Goal: Transaction & Acquisition: Book appointment/travel/reservation

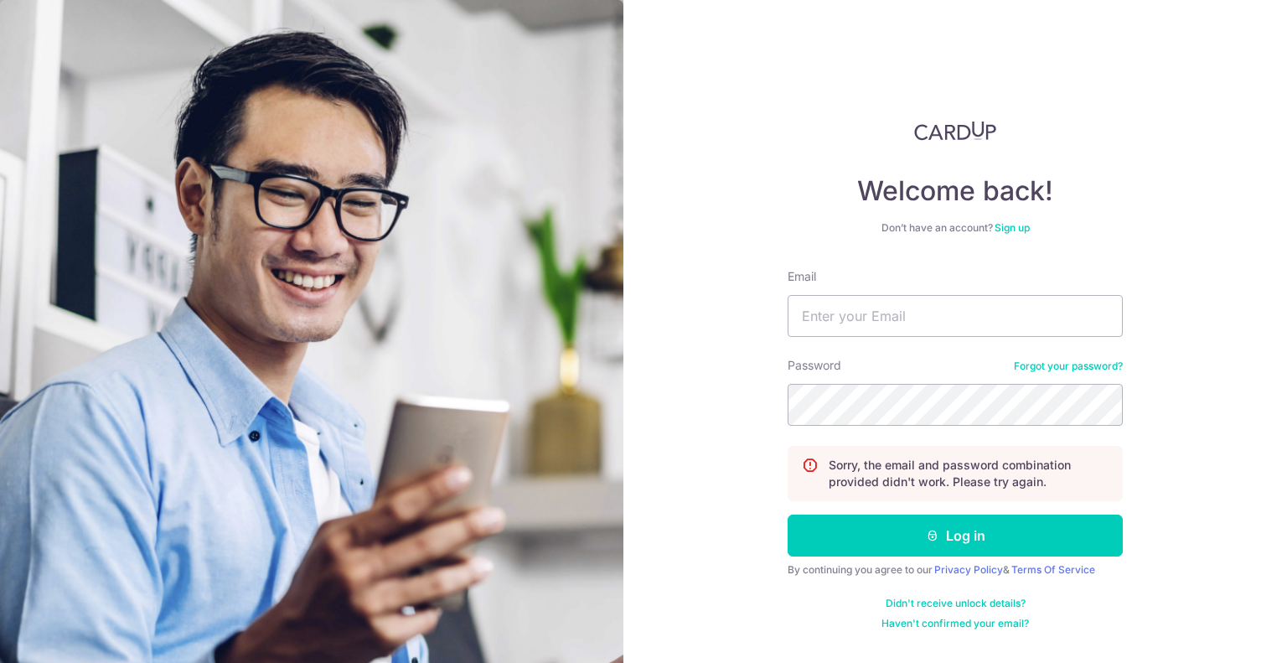
type input "[EMAIL_ADDRESS][DOMAIN_NAME]"
click at [901, 430] on form "Email zang.ng.xx@gmail.com Password Forgot your password? Sorry, the email and …" at bounding box center [955, 449] width 335 height 362
click at [788, 514] on button "Log in" at bounding box center [955, 535] width 335 height 42
click at [962, 310] on input "Email" at bounding box center [955, 316] width 335 height 42
type input "[EMAIL_ADDRESS][DOMAIN_NAME]"
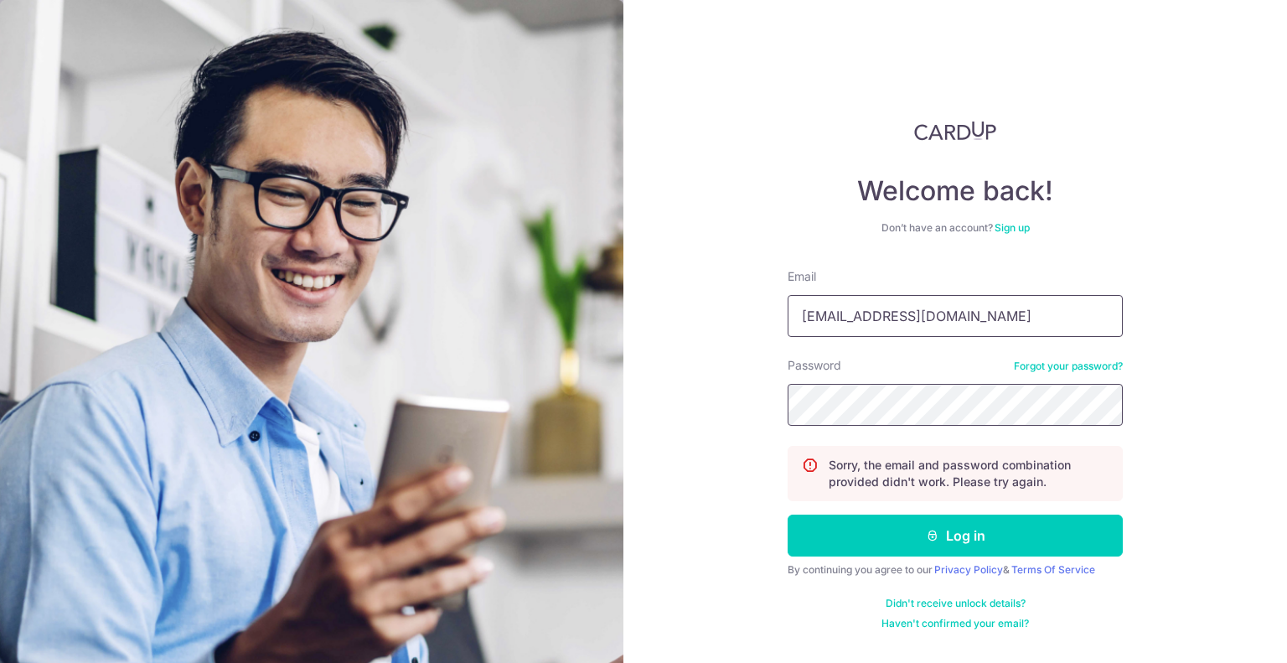
click at [788, 514] on button "Log in" at bounding box center [955, 535] width 335 height 42
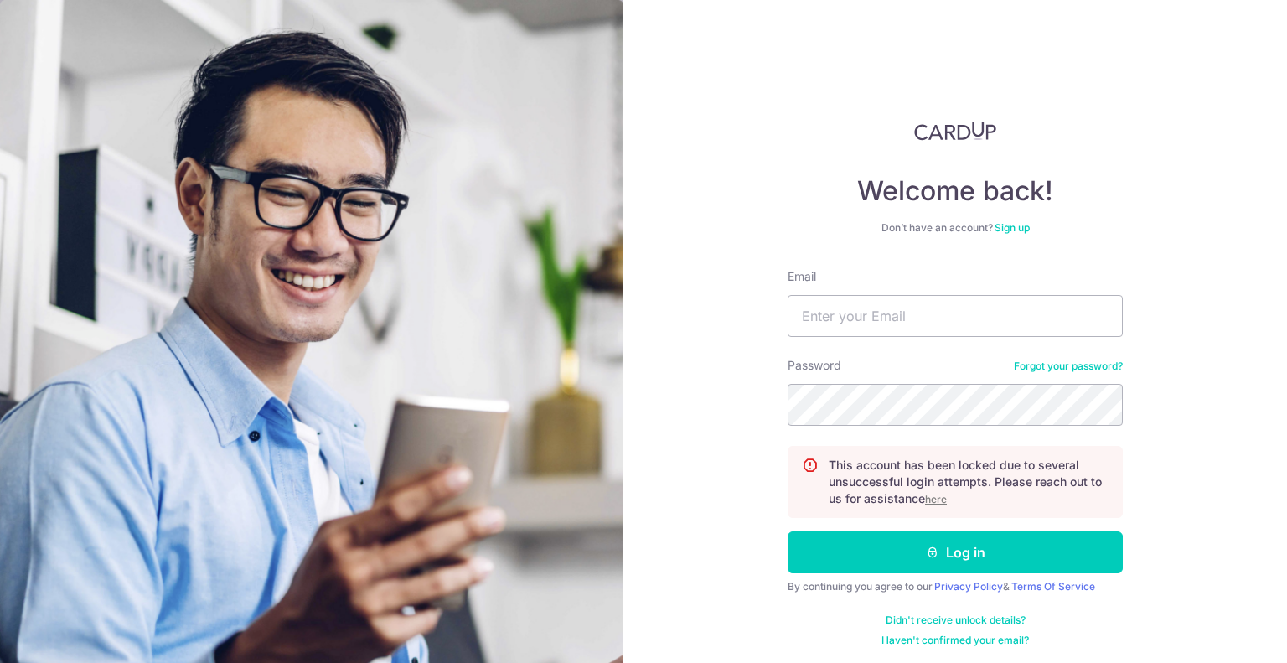
click at [936, 499] on u "here" at bounding box center [936, 499] width 22 height 13
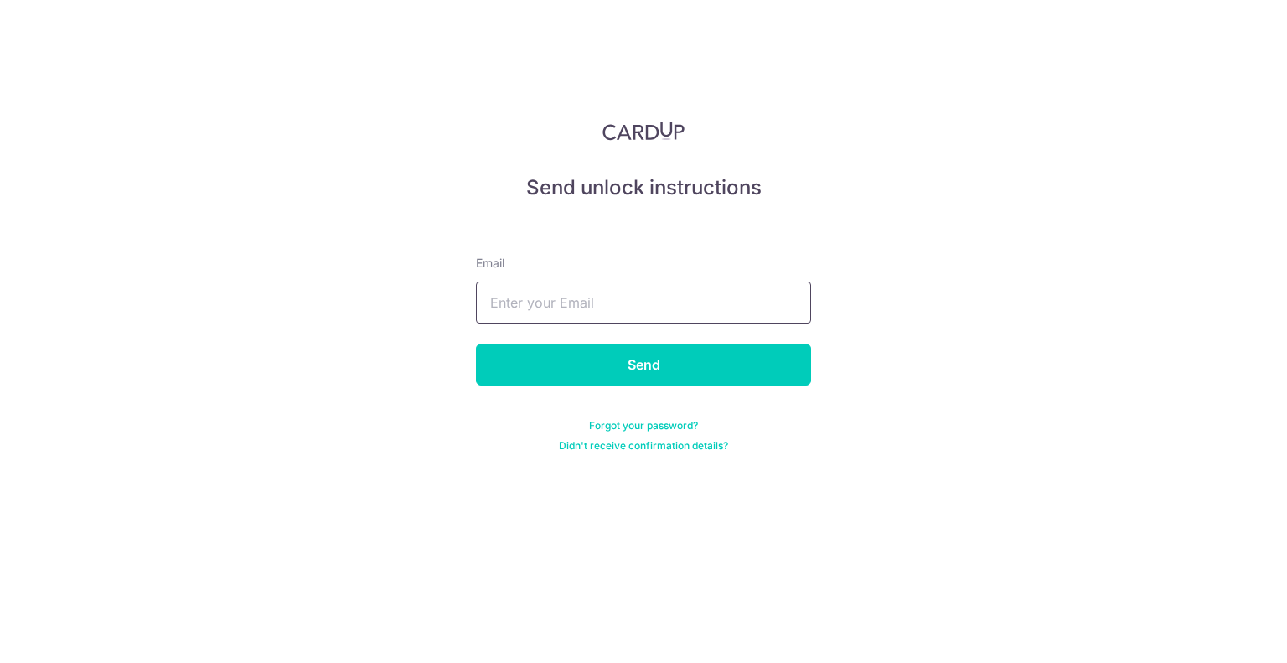
click at [647, 297] on input "text" at bounding box center [643, 302] width 335 height 42
type input "[EMAIL_ADDRESS][DOMAIN_NAME]"
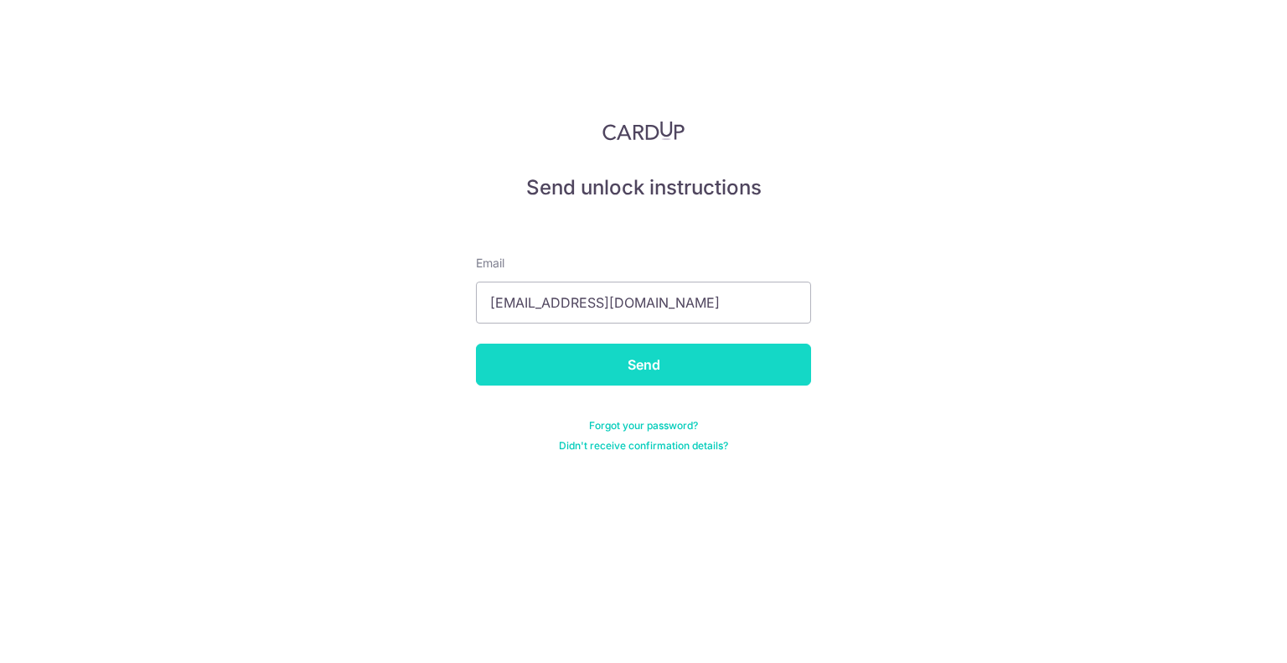
click at [607, 380] on input "Send" at bounding box center [643, 364] width 335 height 42
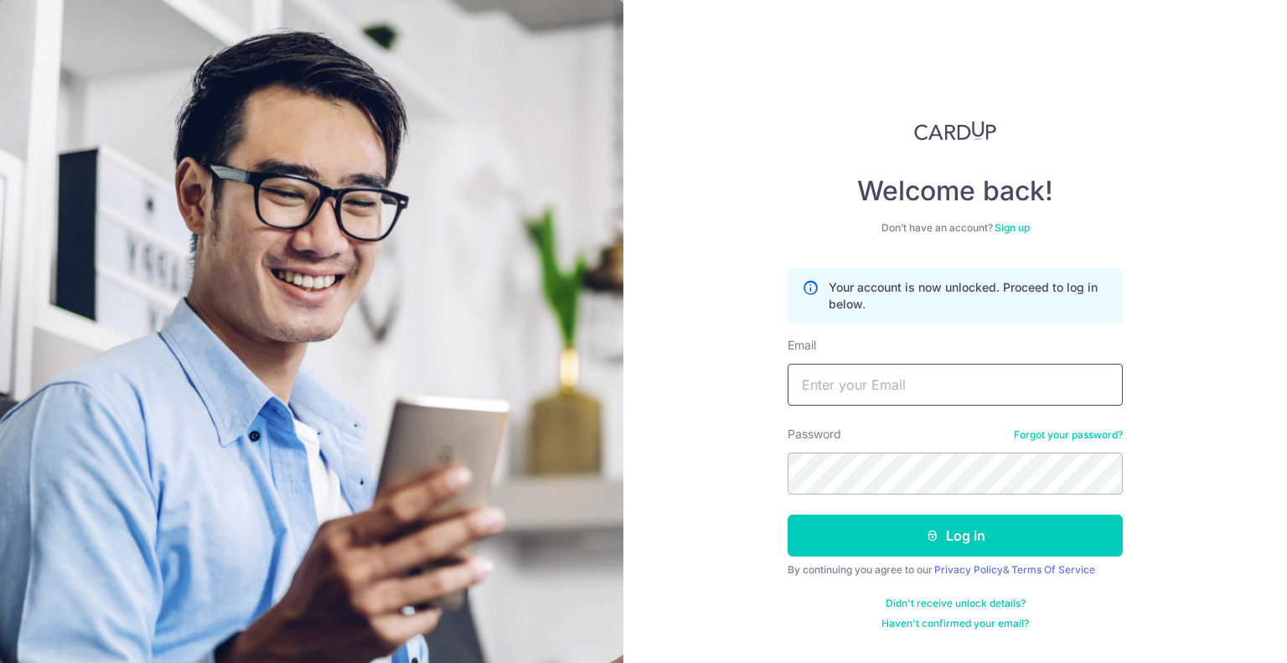
click at [847, 388] on input "Email" at bounding box center [955, 385] width 335 height 42
type input "zang.ng.xx@gmail.com"
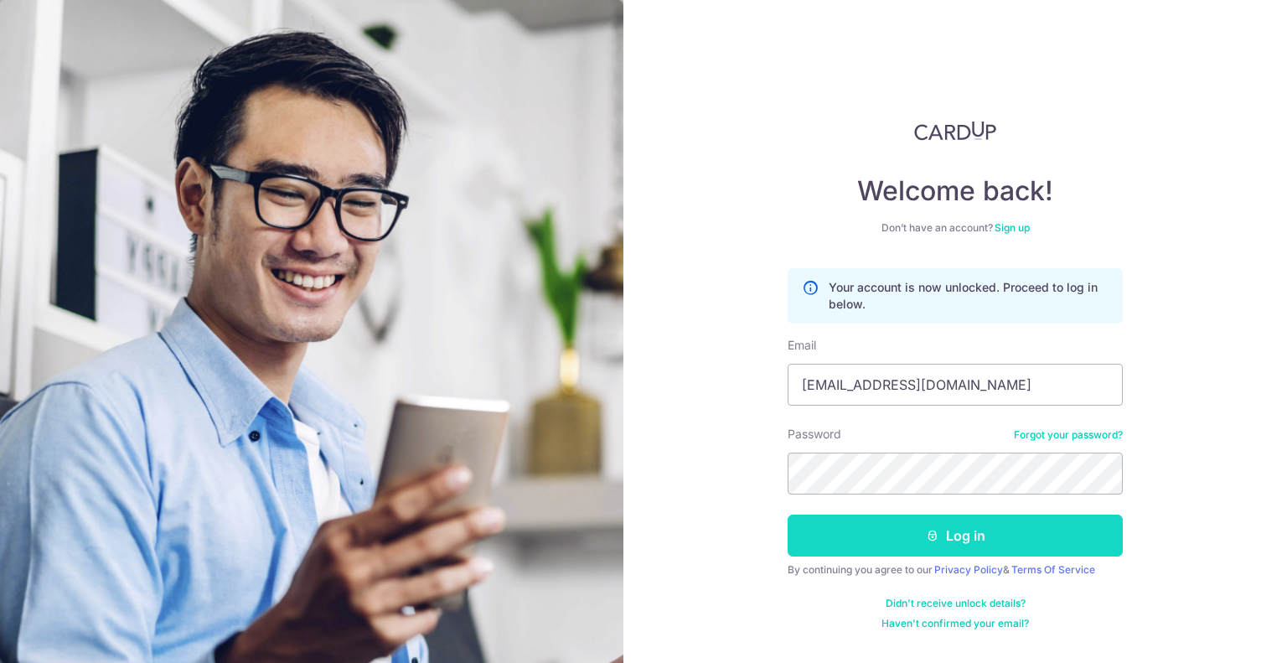
click at [916, 532] on button "Log in" at bounding box center [955, 535] width 335 height 42
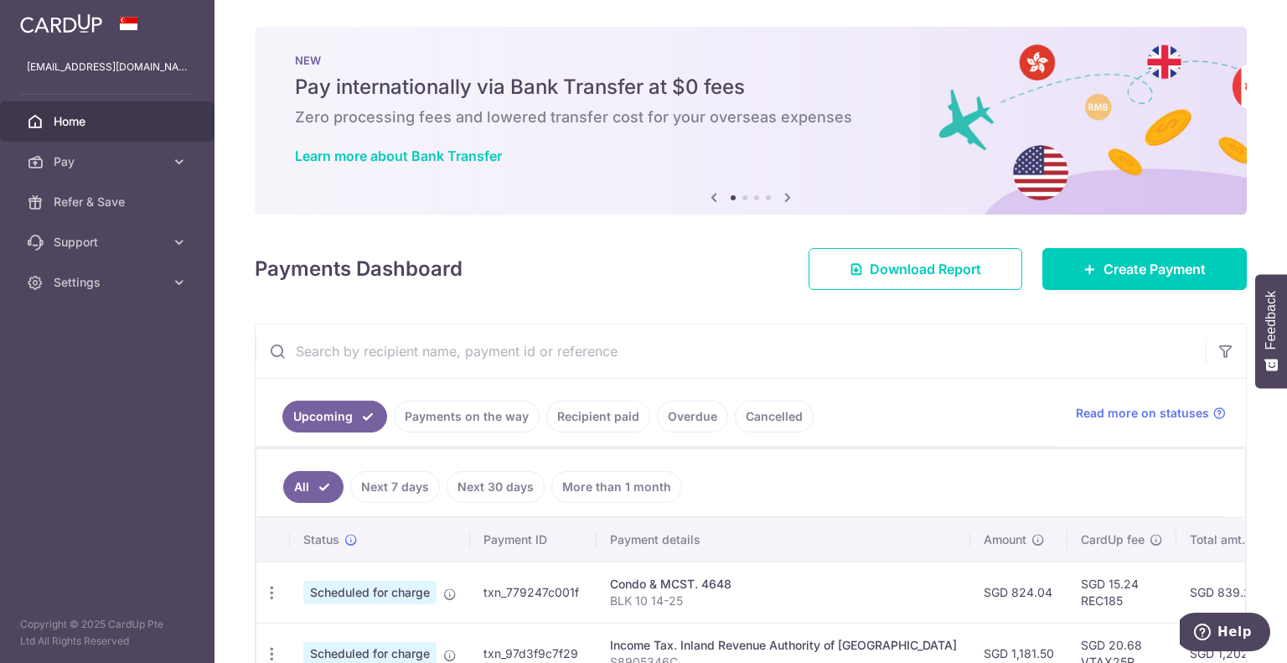
scroll to position [84, 0]
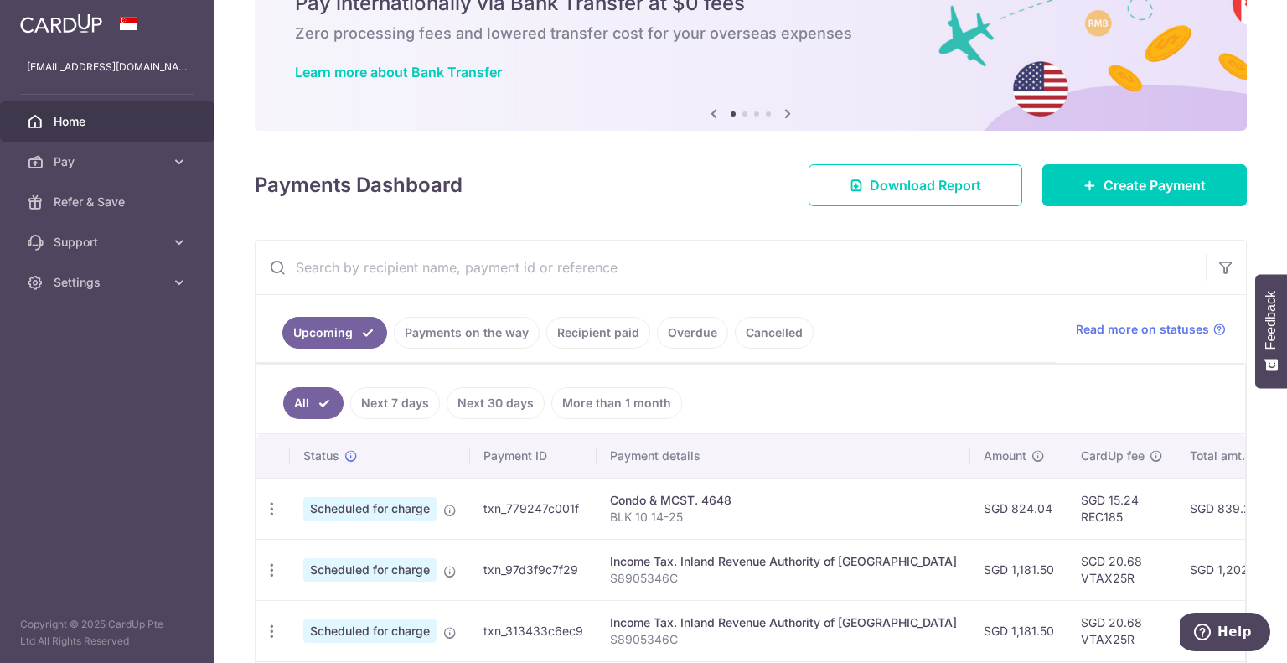
click at [588, 337] on link "Recipient paid" at bounding box center [598, 333] width 104 height 32
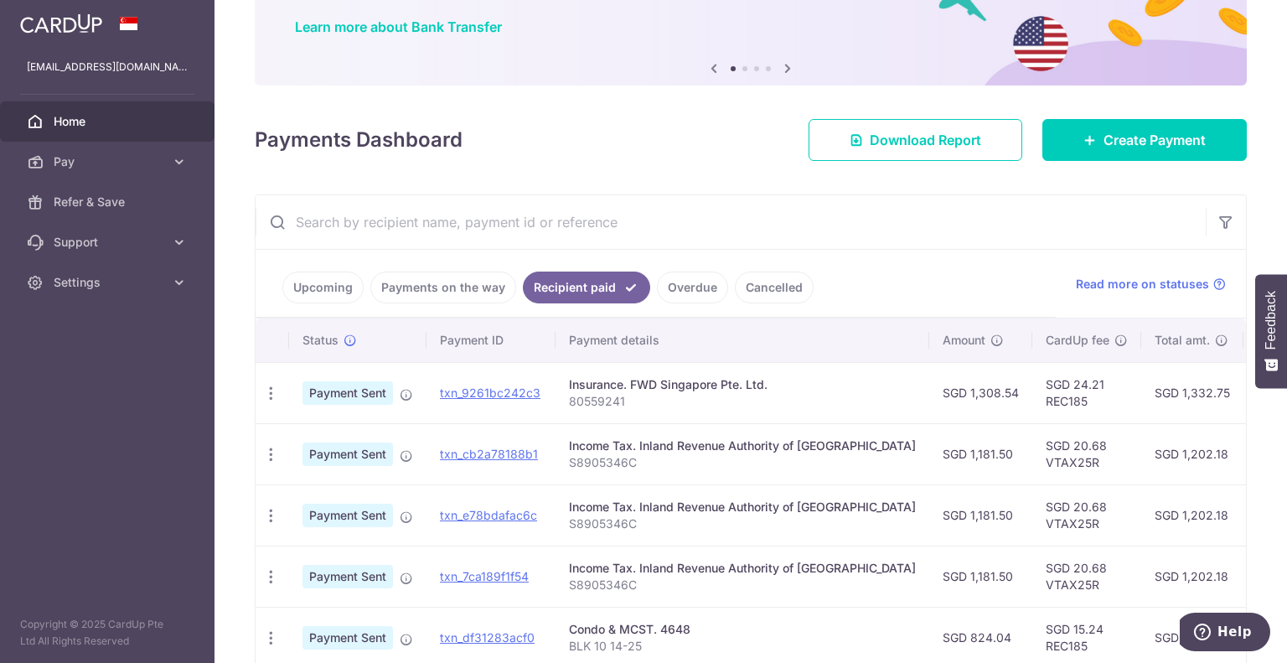
scroll to position [168, 0]
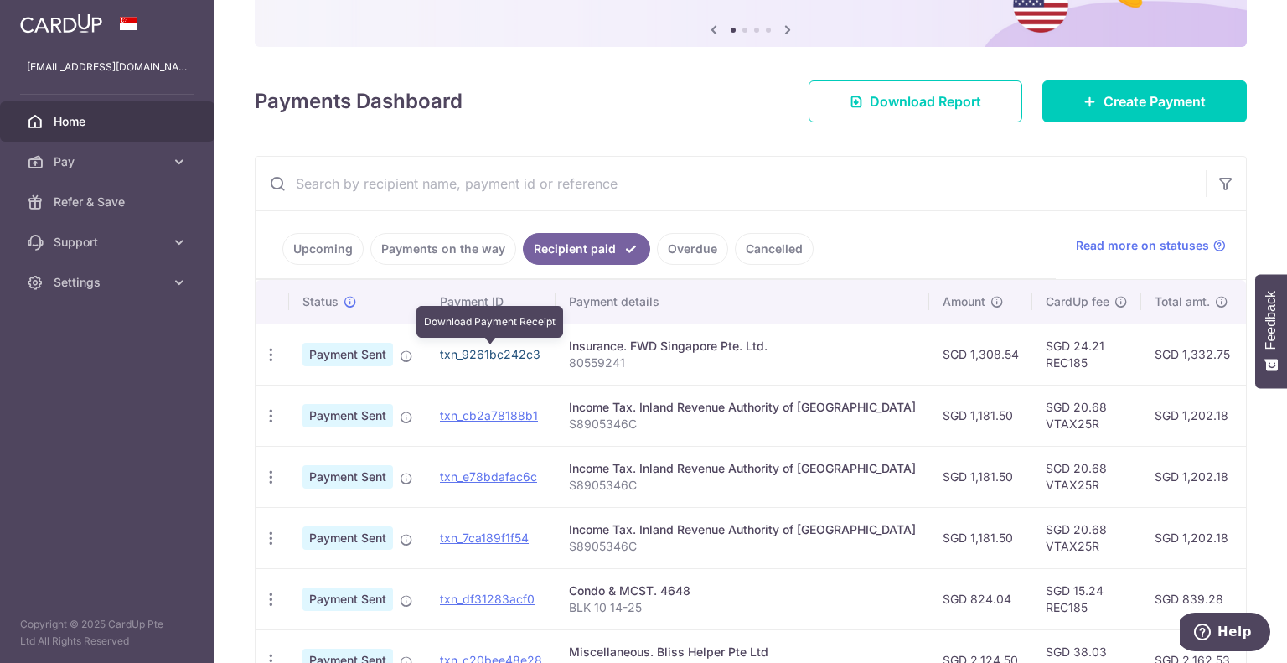
click at [479, 354] on link "txn_9261bc242c3" at bounding box center [490, 354] width 101 height 14
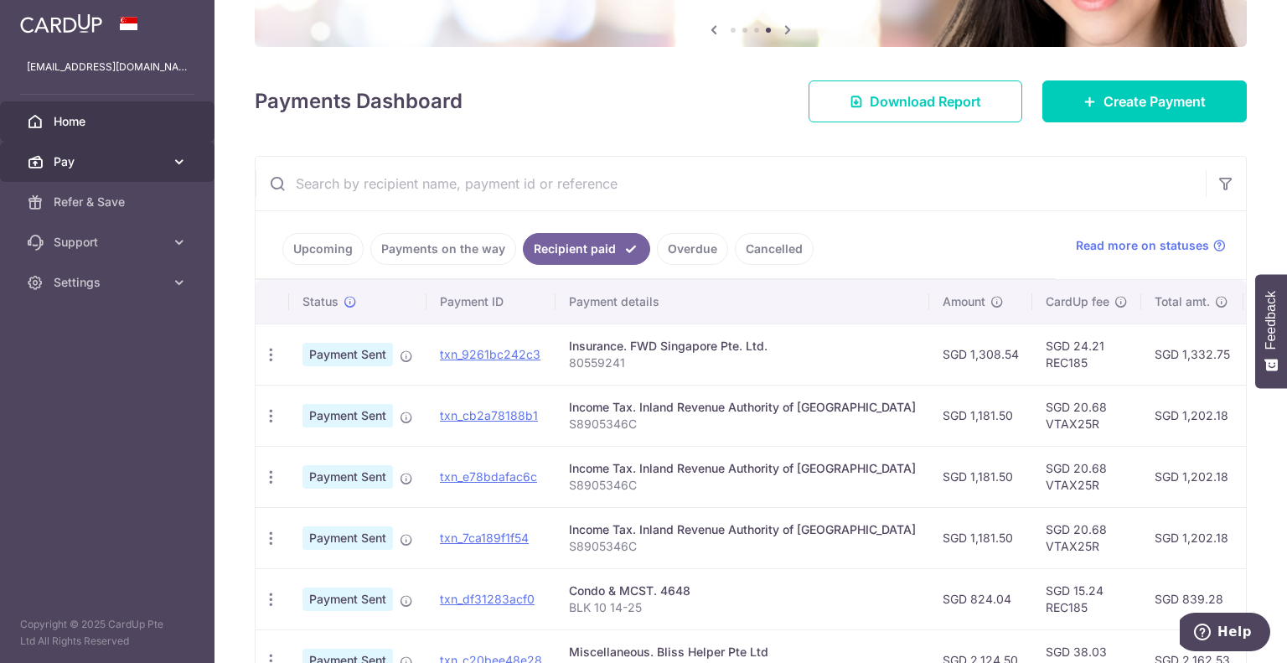
click at [121, 164] on span "Pay" at bounding box center [109, 161] width 111 height 17
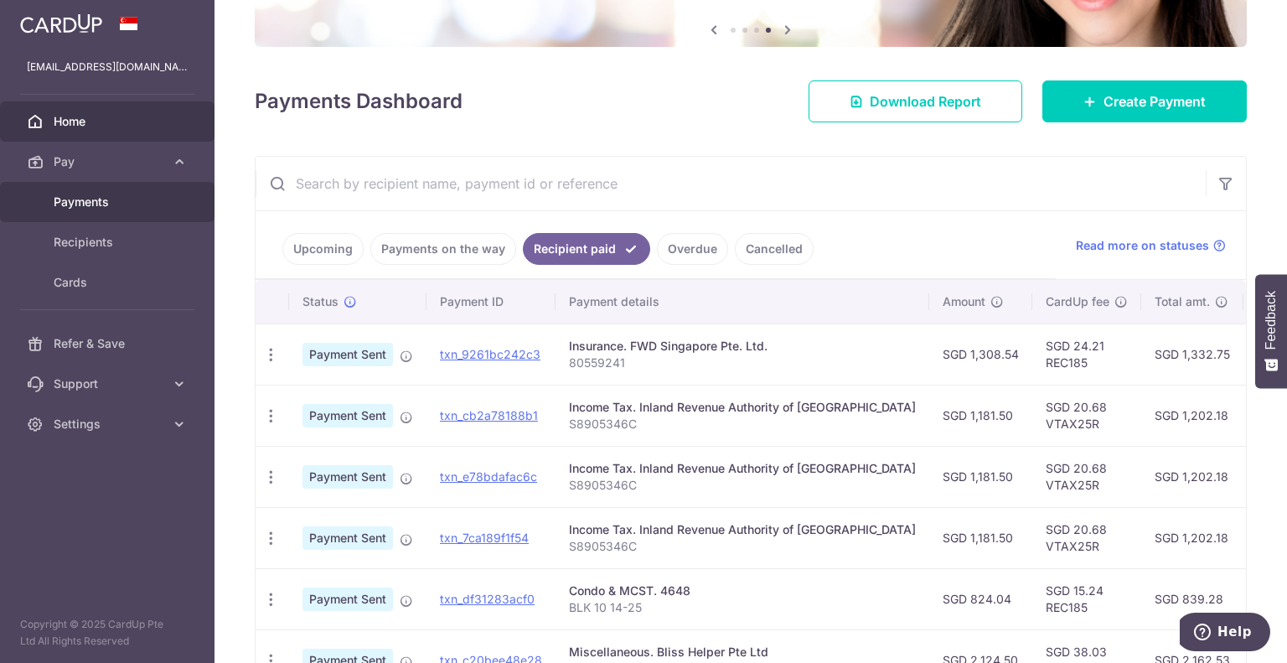
click at [132, 208] on span "Payments" at bounding box center [109, 202] width 111 height 17
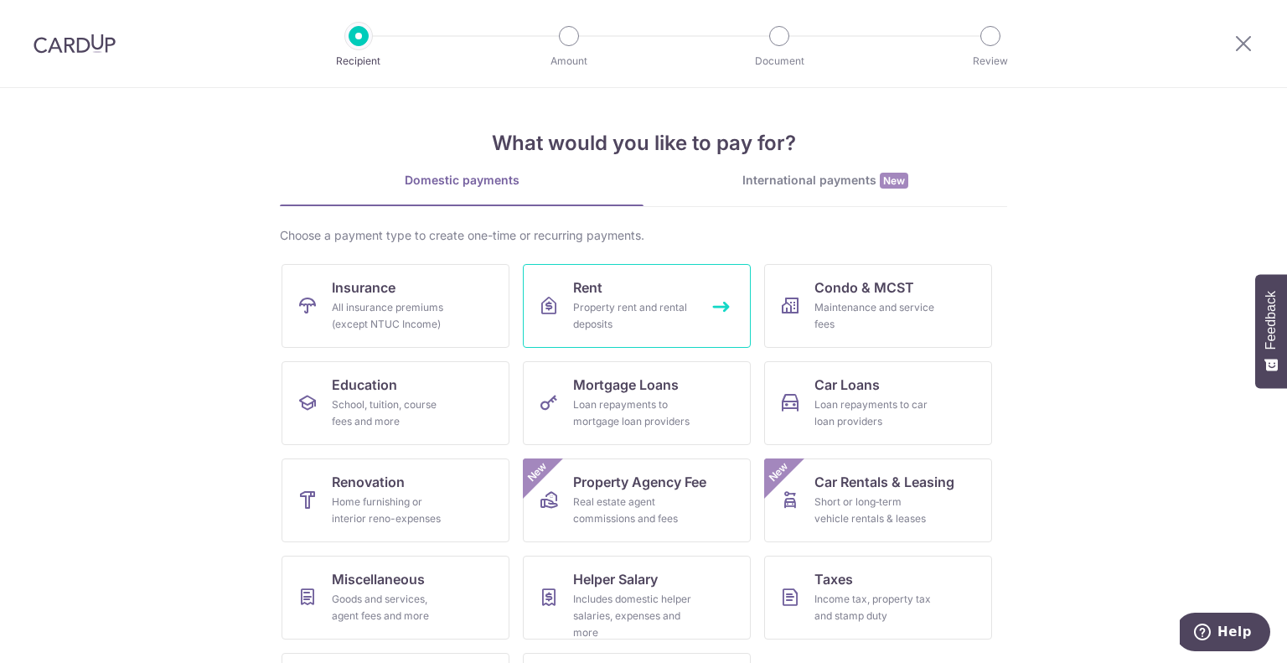
click at [583, 277] on span "Rent" at bounding box center [587, 287] width 29 height 20
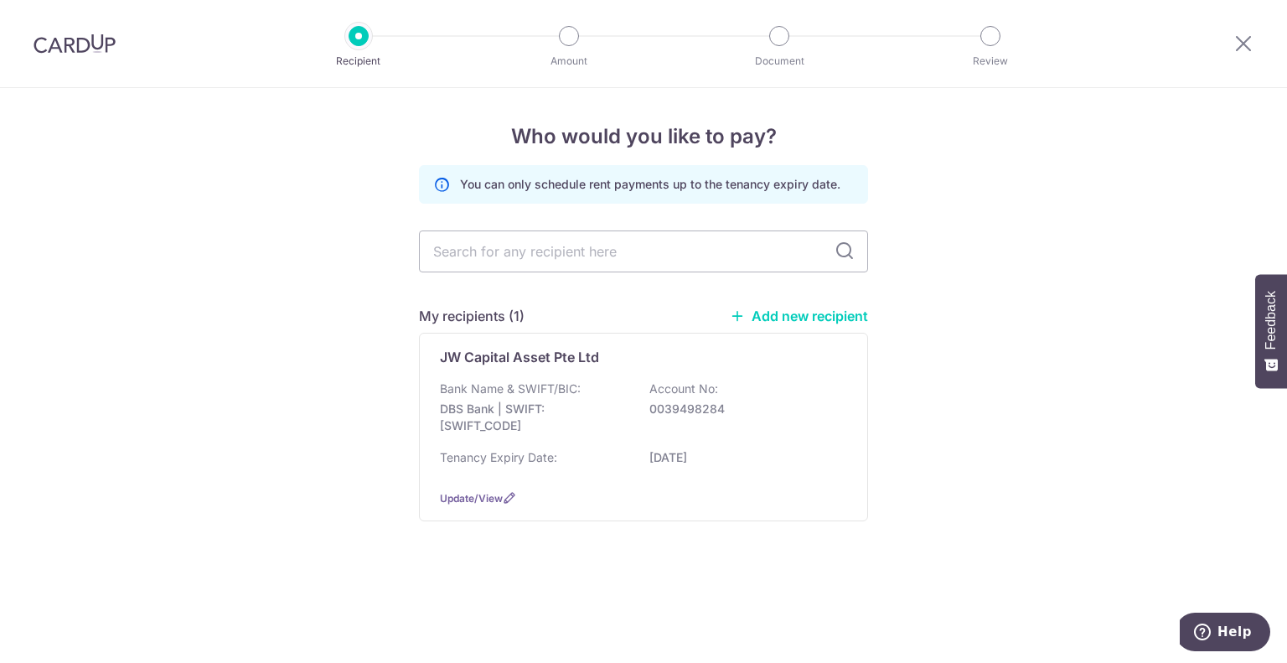
click at [777, 308] on link "Add new recipient" at bounding box center [799, 315] width 138 height 17
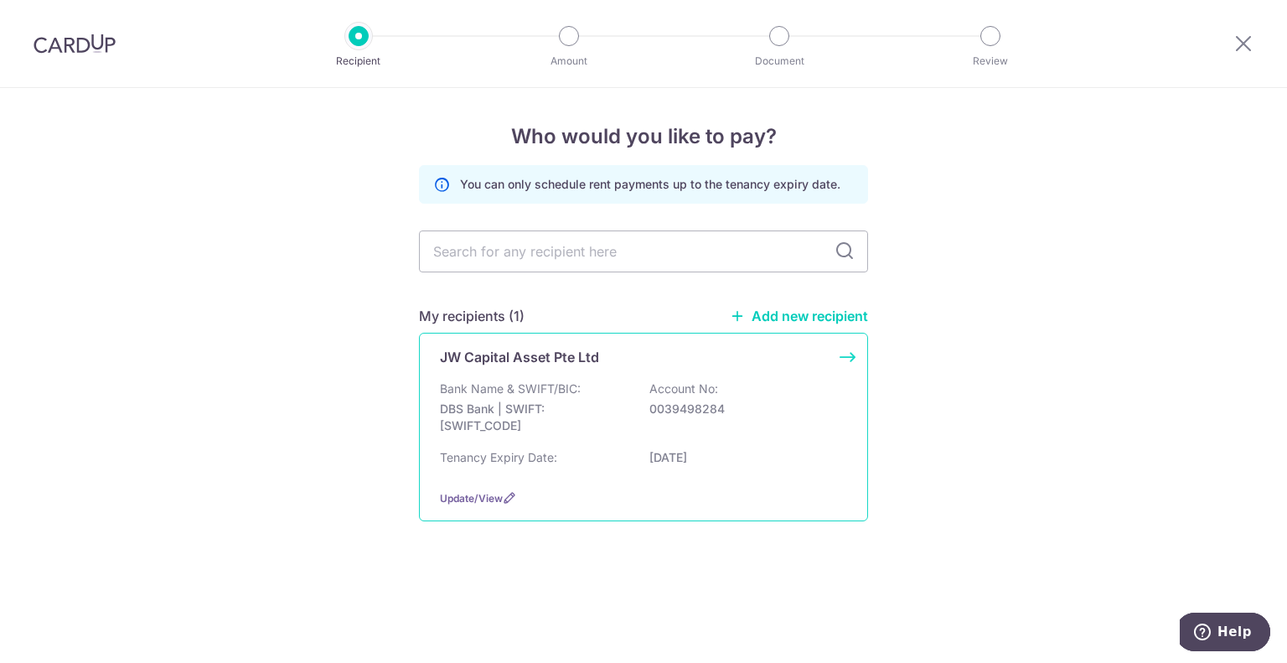
click at [553, 367] on div "JW Capital Asset Pte Ltd Bank Name & SWIFT/BIC: DBS Bank | SWIFT: DBSSSGSGXXX A…" at bounding box center [643, 427] width 449 height 188
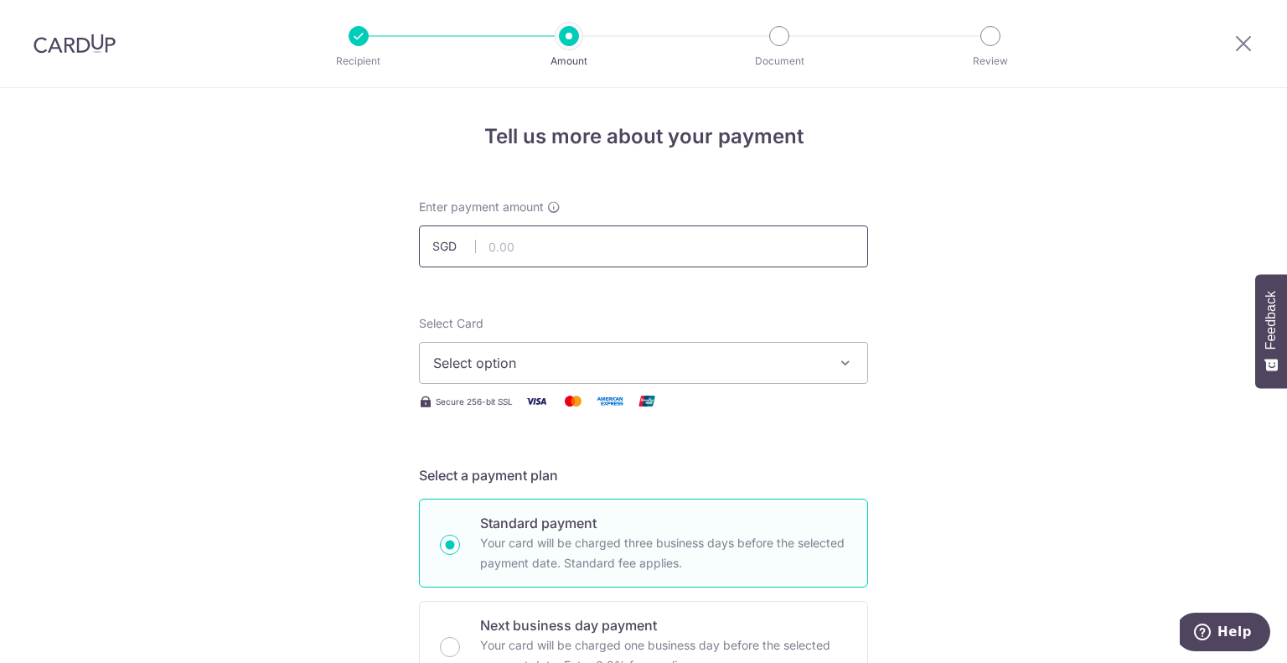
click at [545, 243] on input "text" at bounding box center [643, 246] width 449 height 42
type input "7,553.00"
click at [690, 359] on span "Select option" at bounding box center [628, 363] width 390 height 20
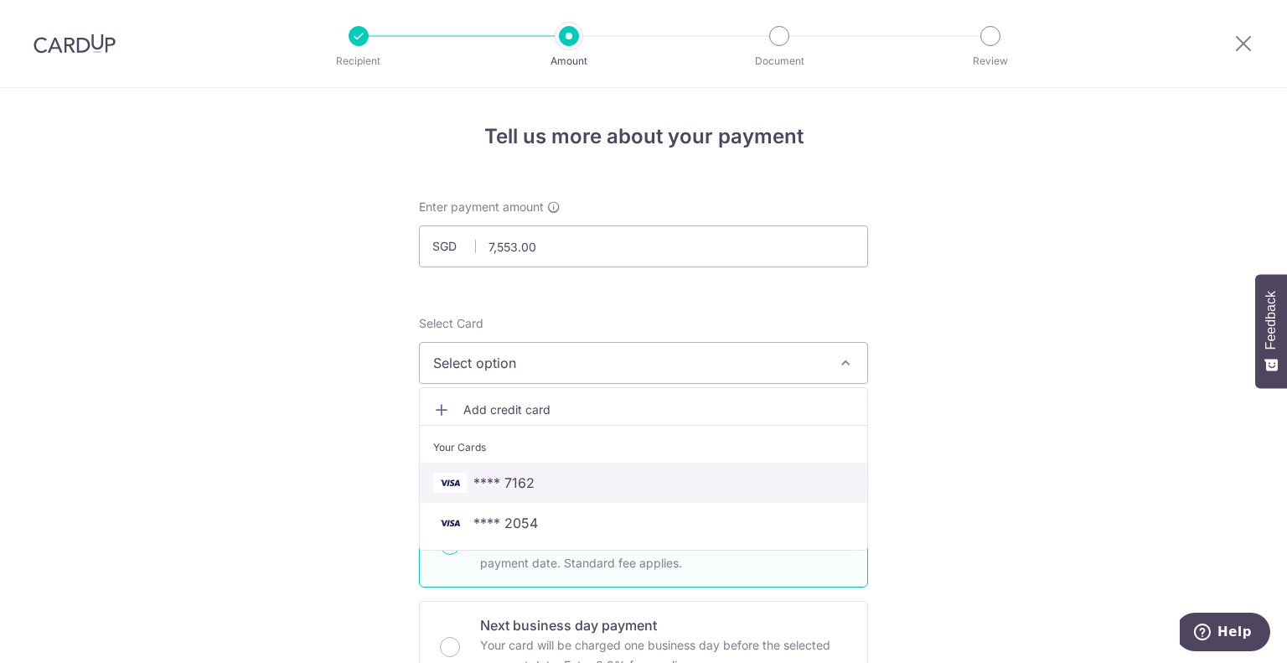
click at [550, 478] on span "**** 7162" at bounding box center [643, 483] width 421 height 20
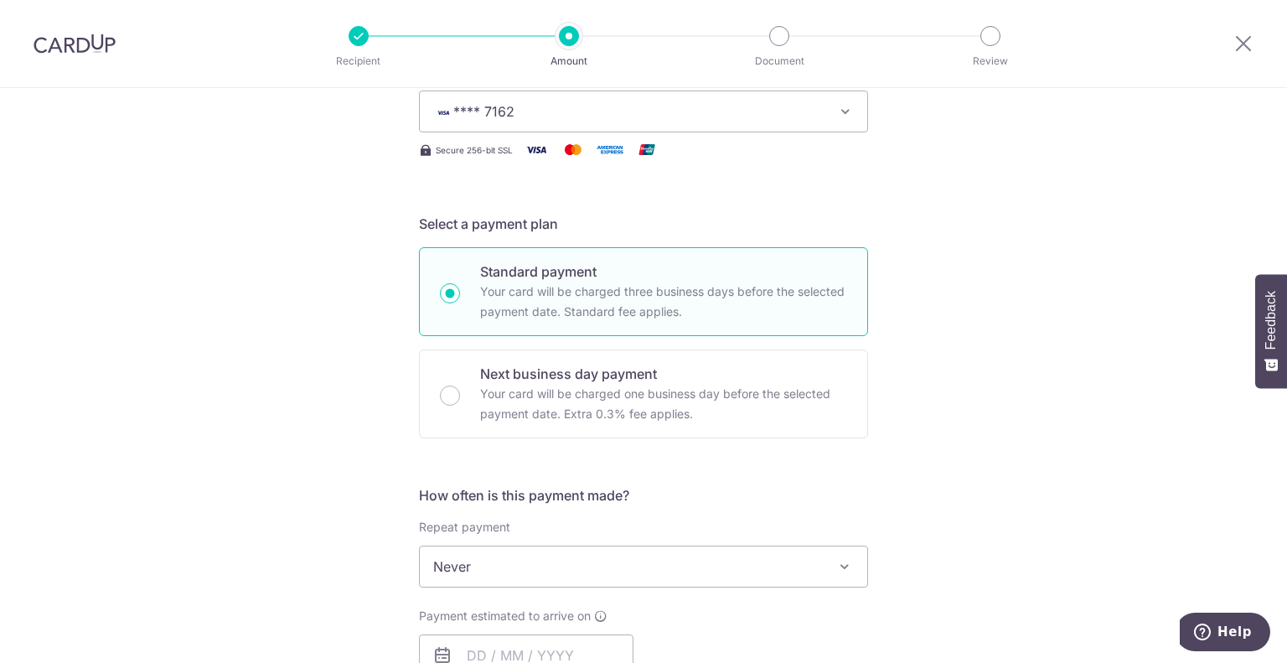
scroll to position [419, 0]
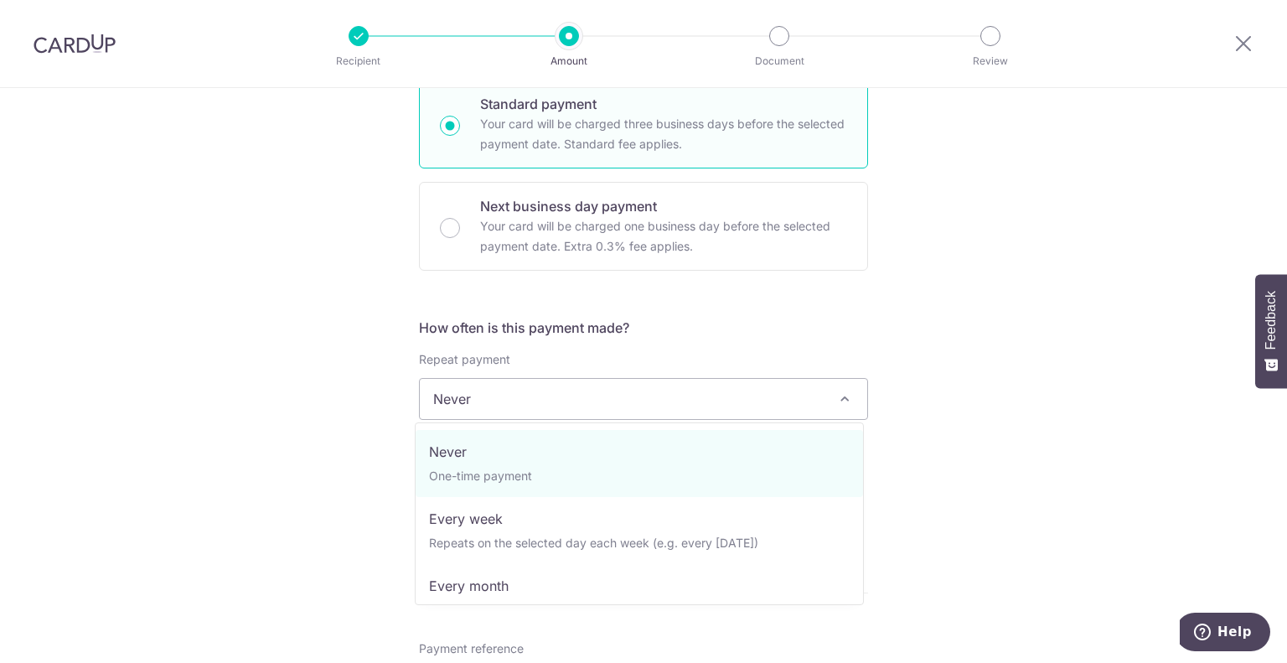
click at [539, 401] on span "Never" at bounding box center [643, 399] width 447 height 40
select select "3"
type input "30/06/2026"
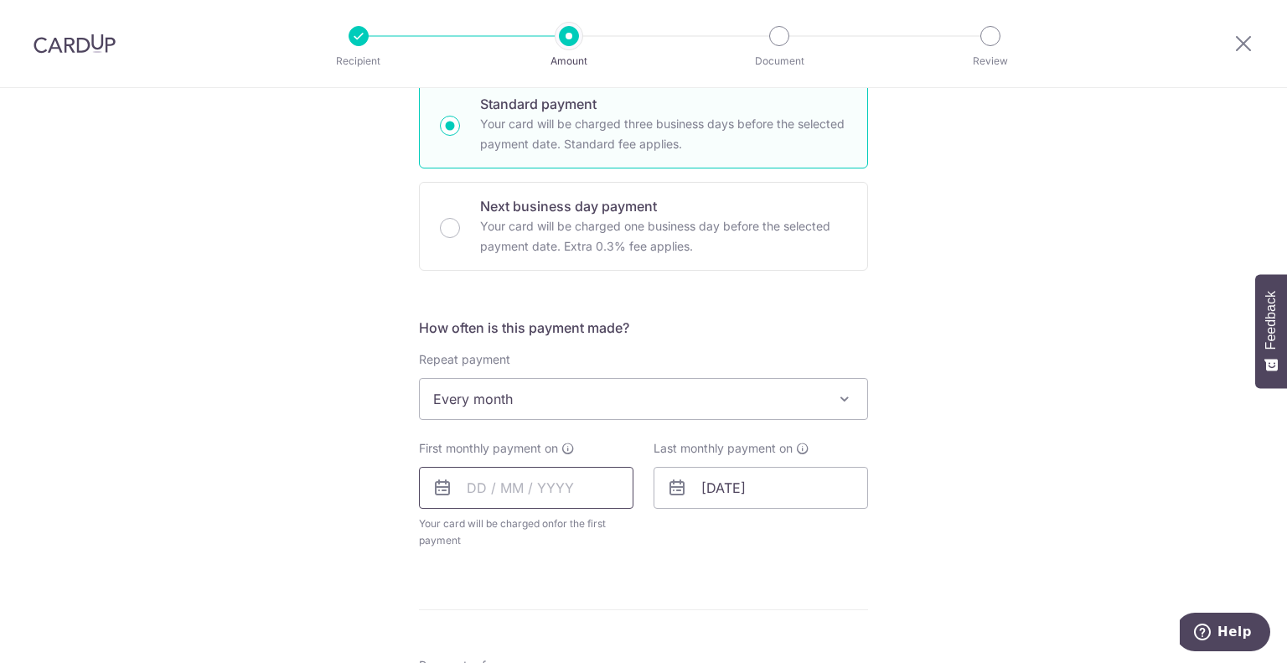
click at [496, 492] on input "text" at bounding box center [526, 488] width 214 height 42
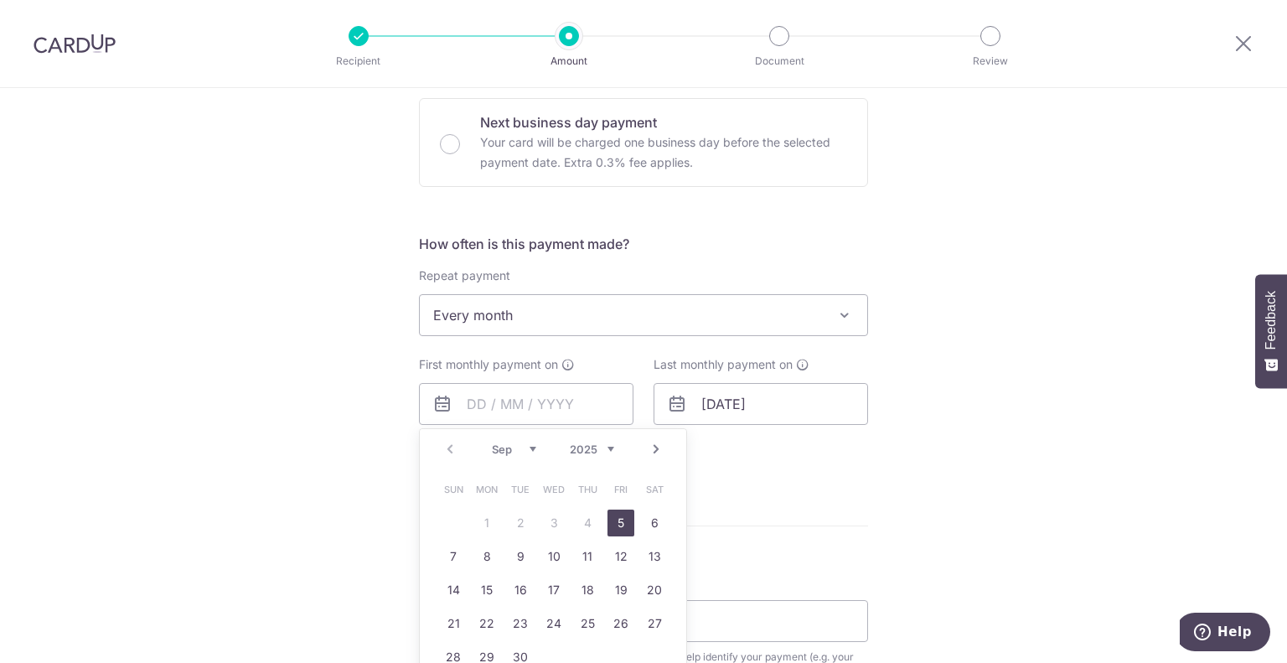
click at [612, 514] on link "5" at bounding box center [620, 522] width 27 height 27
type input "[DATE]"
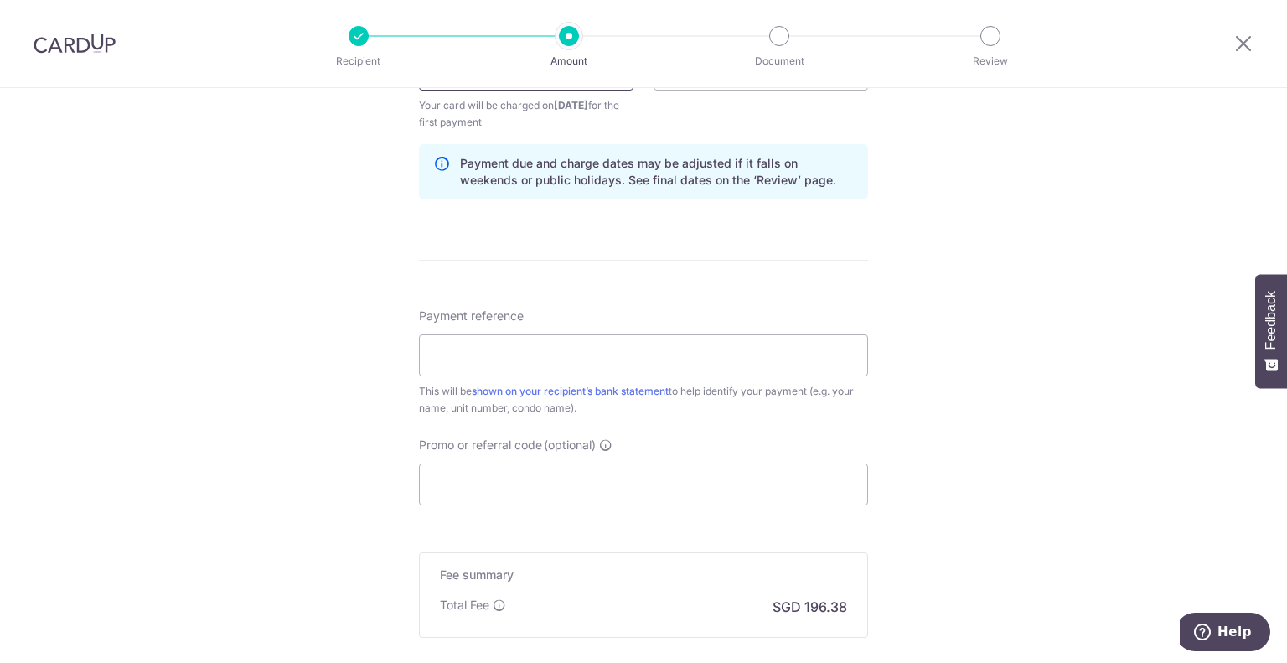
scroll to position [838, 0]
click at [519, 363] on input "Payment reference" at bounding box center [643, 354] width 449 height 42
click at [614, 298] on form "Enter payment amount SGD 7,553.00 7553.00 Select Card **** 7162 Add credit card…" at bounding box center [643, 67] width 449 height 1412
click at [494, 358] on input "Payment reference" at bounding box center [643, 354] width 449 height 42
paste input "JUN HANG OPTICAL & TRADING"
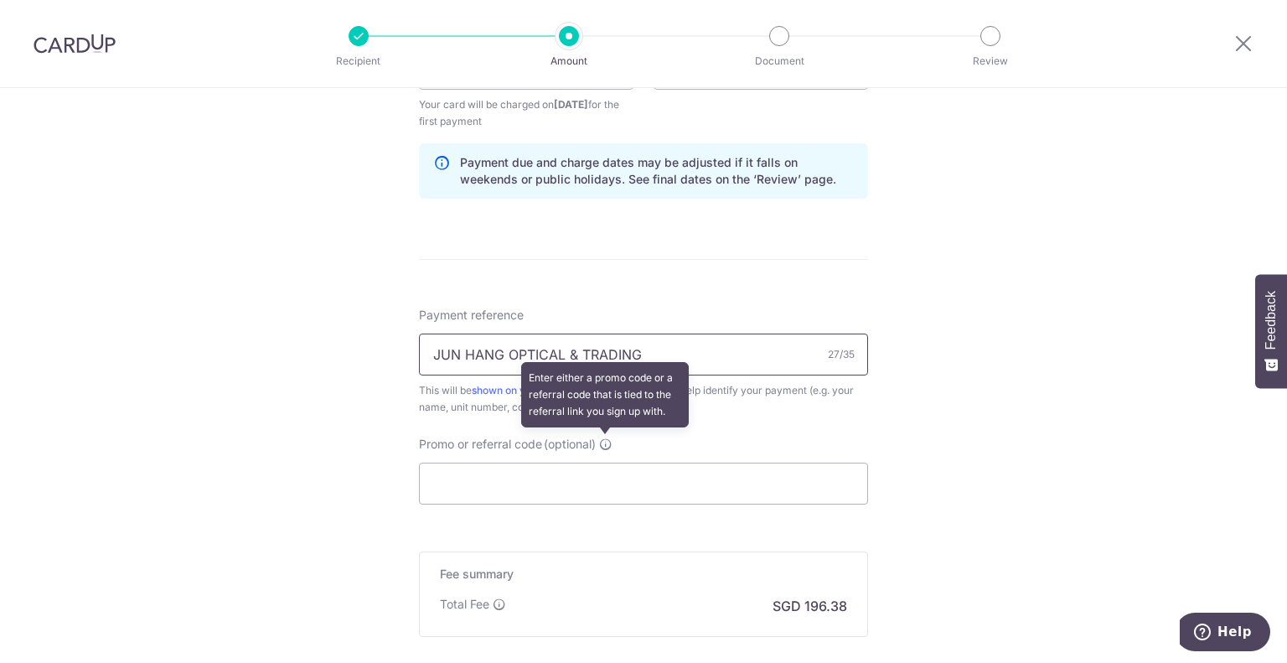
type input "JUN HANG OPTICAL & TRADING"
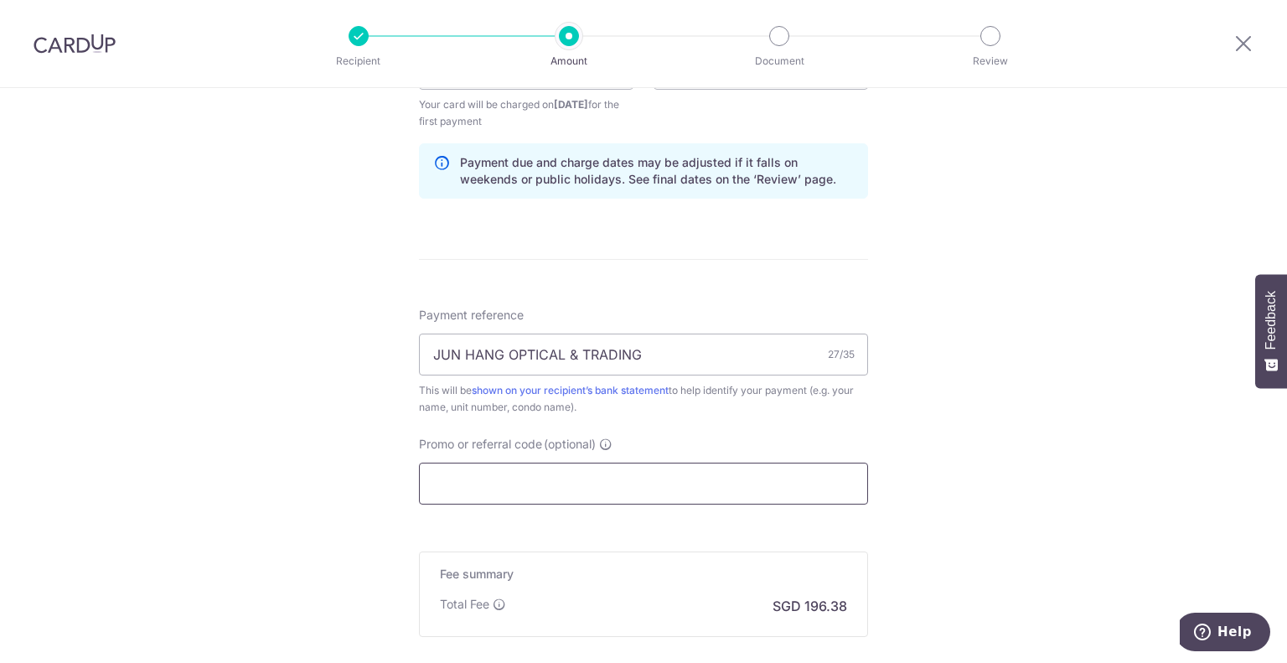
click at [700, 483] on input "Promo or referral code (optional)" at bounding box center [643, 483] width 449 height 42
paste input "SAVERENT179"
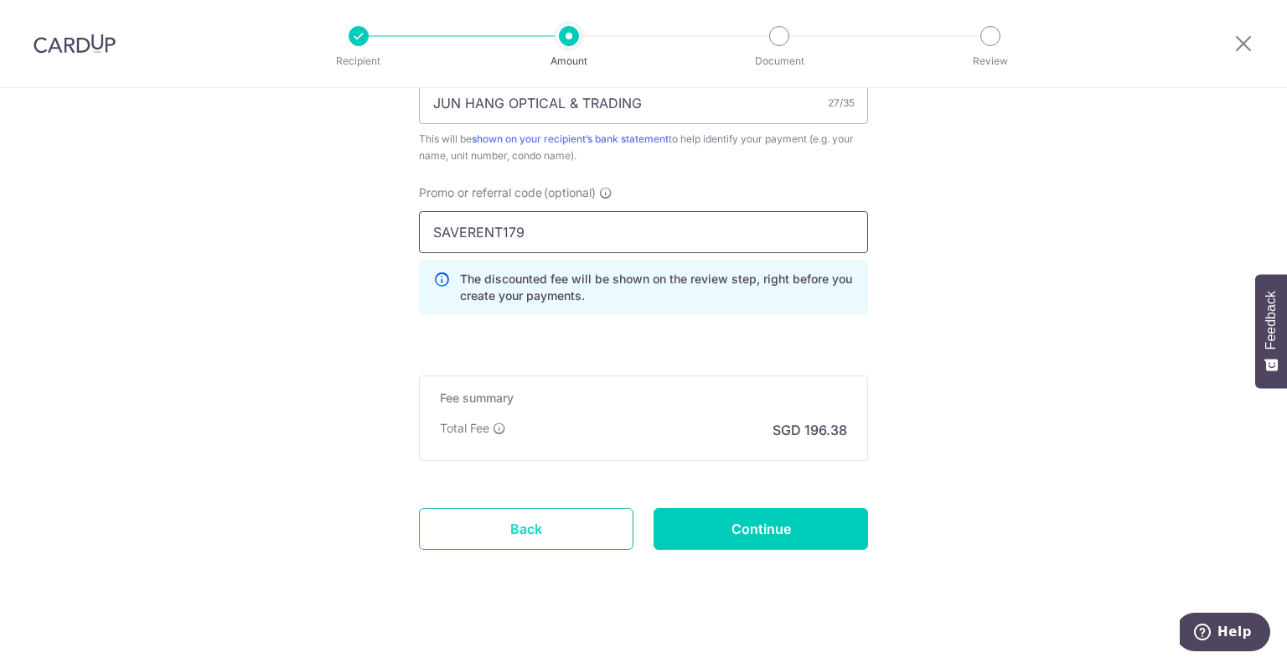
scroll to position [1099, 0]
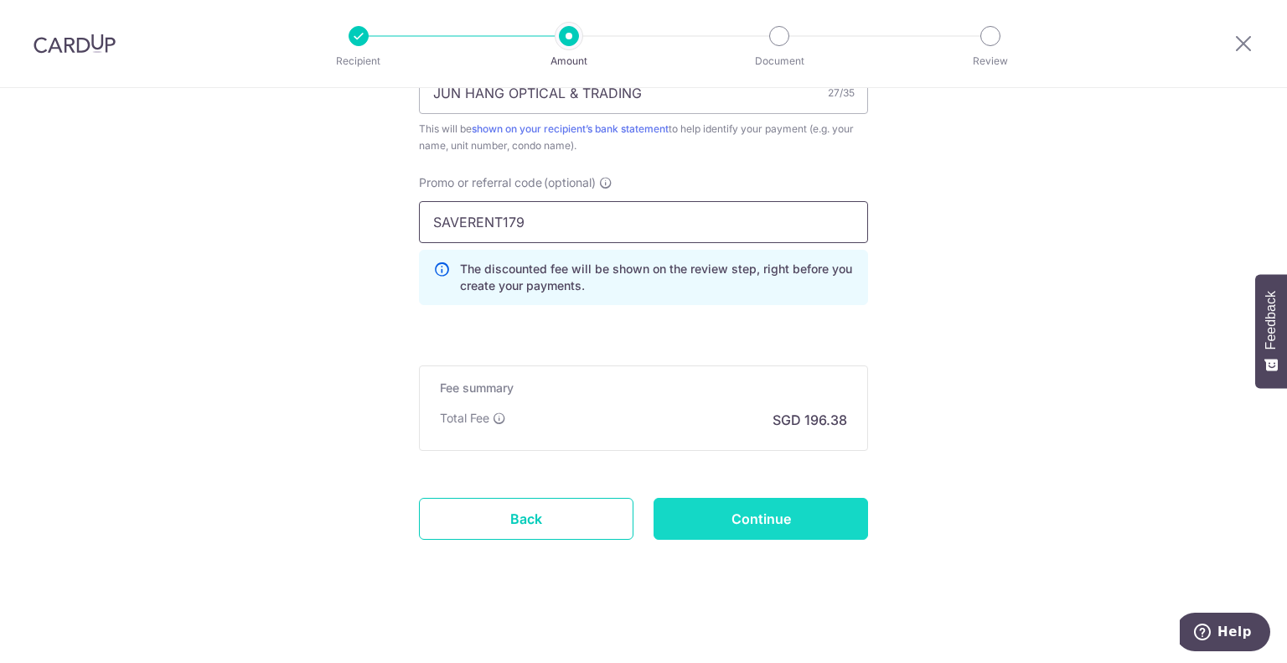
type input "SAVERENT179"
click at [706, 508] on input "Continue" at bounding box center [760, 519] width 214 height 42
type input "Create Schedule"
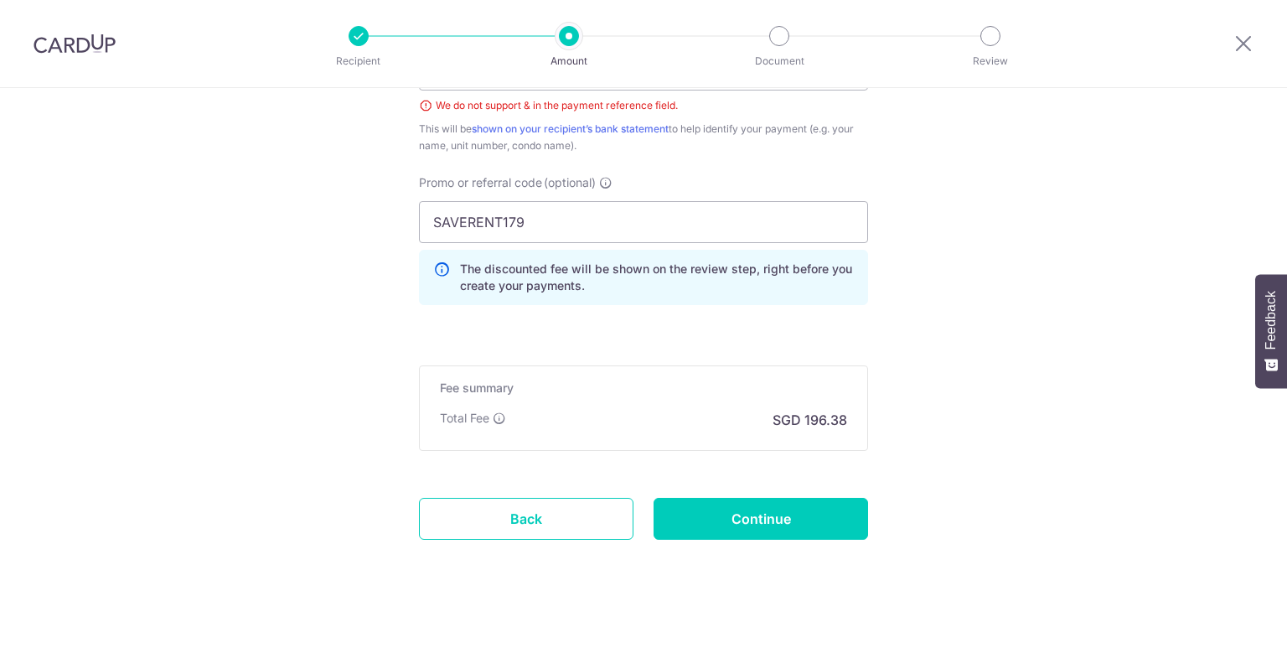
scroll to position [953, 0]
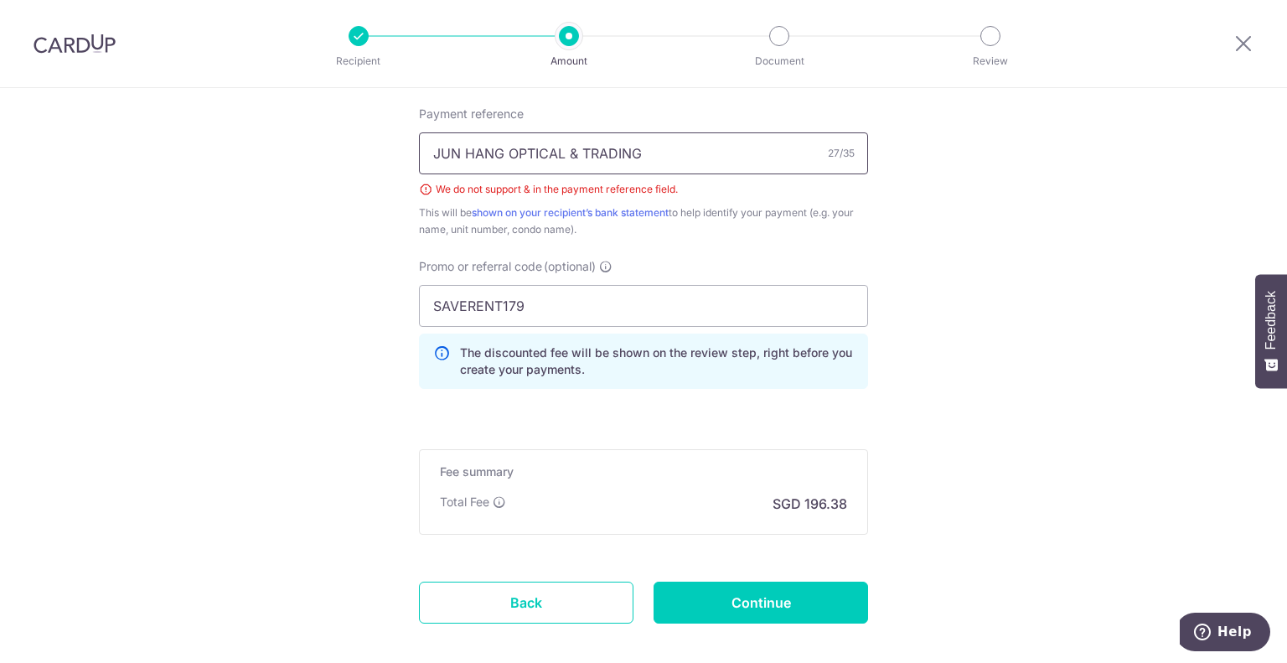
click at [565, 146] on input "JUN HANG OPTICAL & TRADING" at bounding box center [643, 153] width 449 height 42
type input "JUN HANG OPTICAL AND TRADING"
click at [756, 598] on input "Continue" at bounding box center [760, 602] width 214 height 42
type input "Create Schedule"
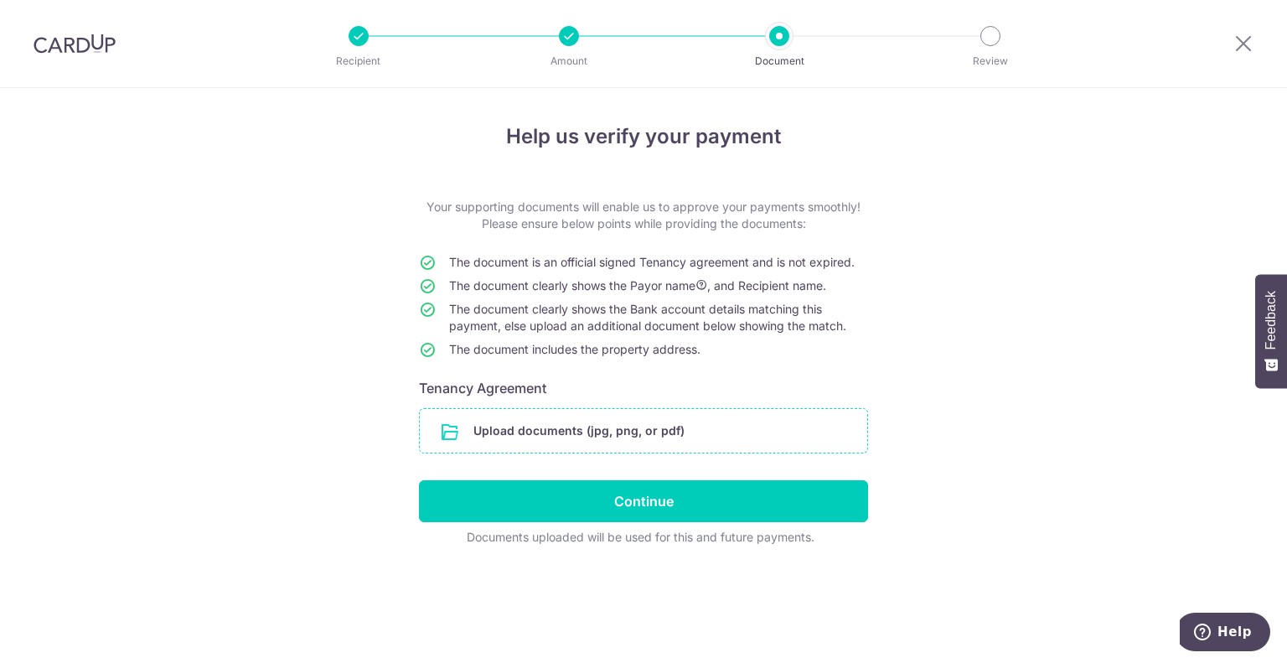
click at [573, 428] on input "file" at bounding box center [643, 431] width 447 height 44
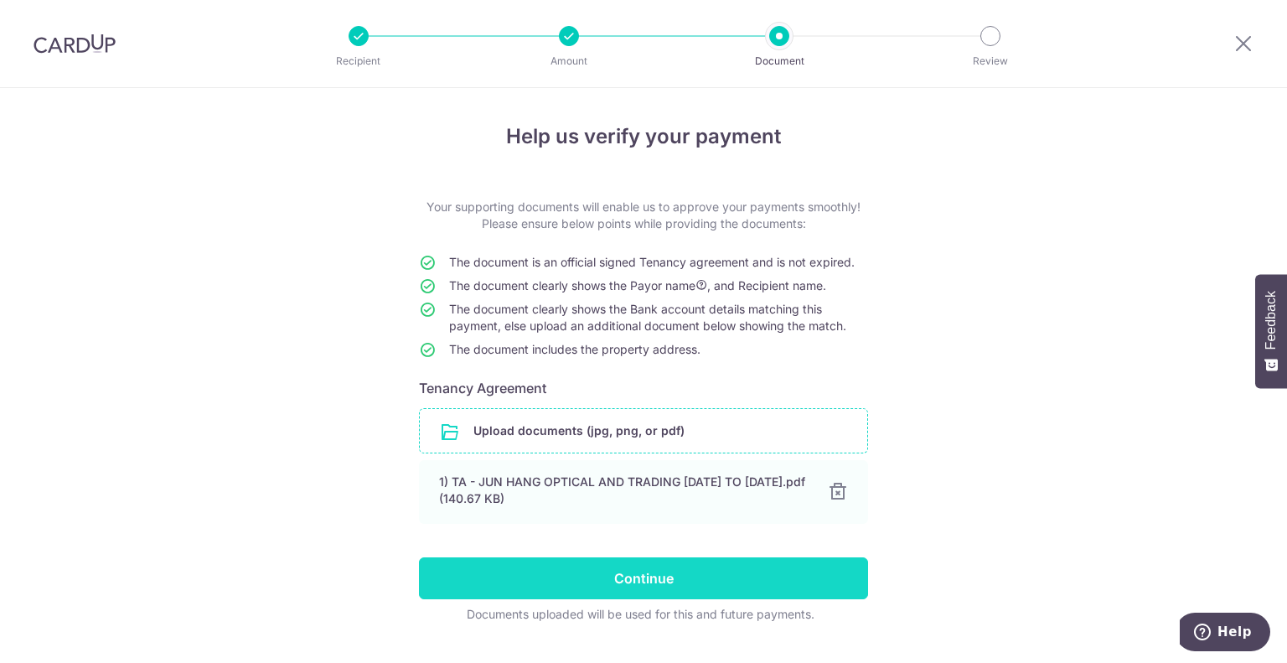
click at [593, 575] on input "Continue" at bounding box center [643, 578] width 449 height 42
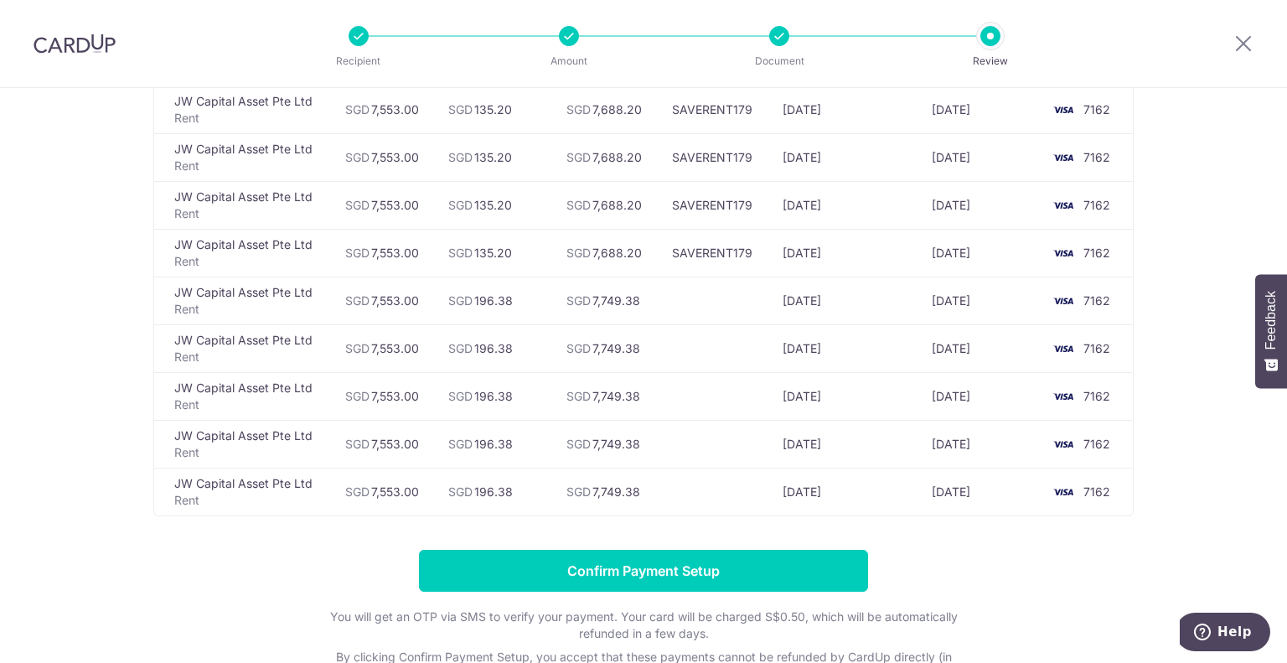
scroll to position [251, 0]
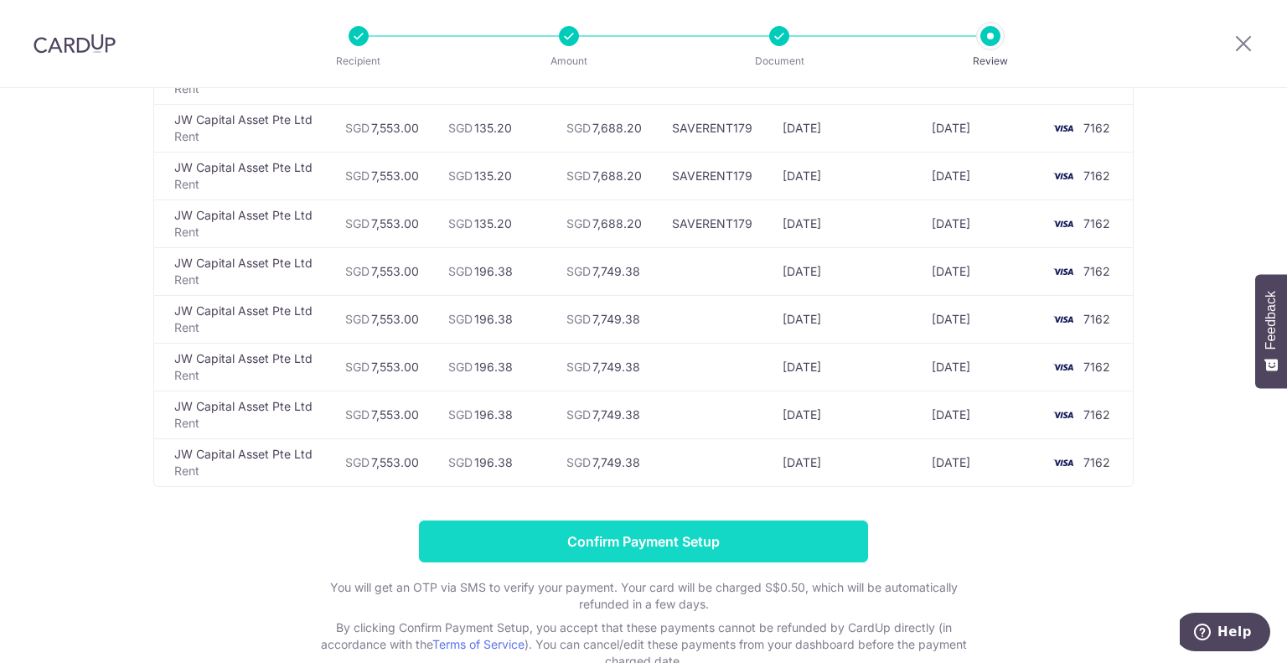
click at [679, 539] on input "Confirm Payment Setup" at bounding box center [643, 541] width 449 height 42
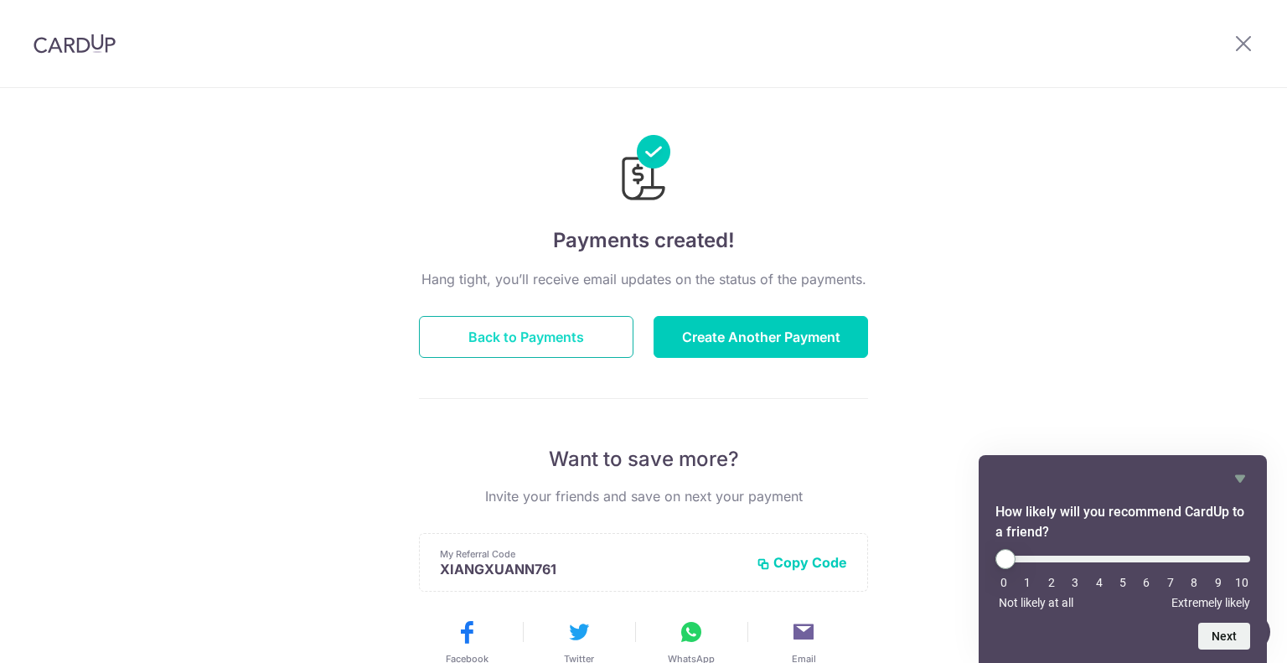
click at [525, 334] on button "Back to Payments" at bounding box center [526, 337] width 214 height 42
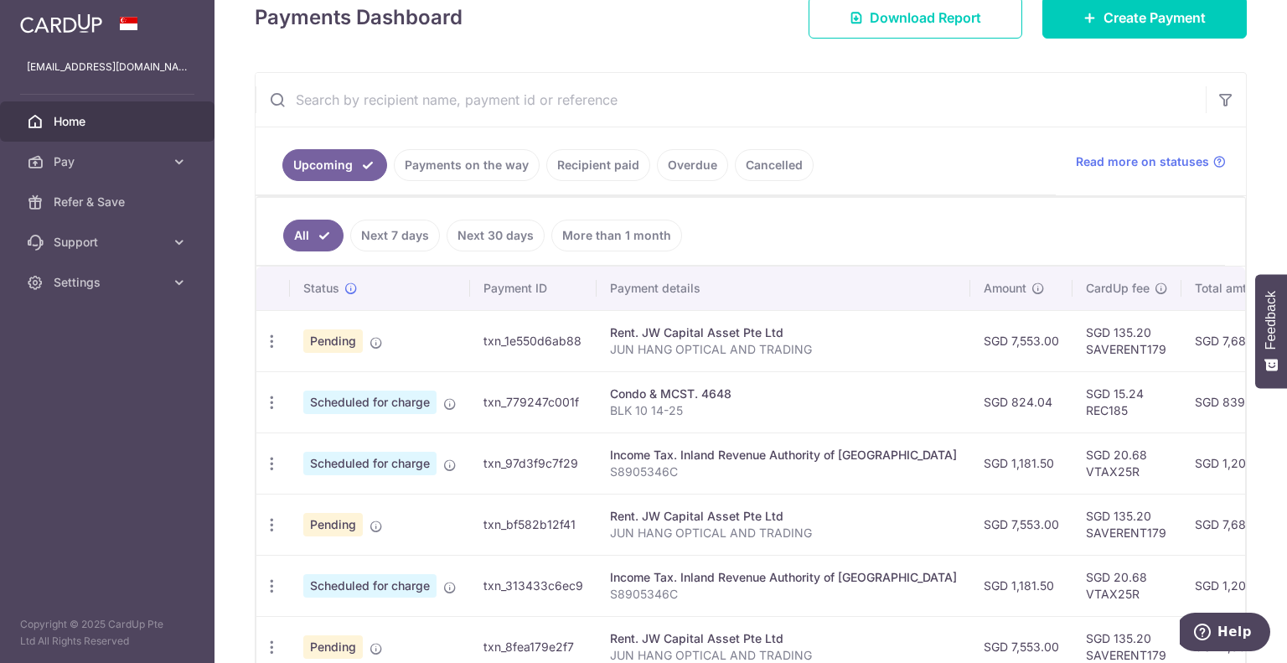
scroll to position [419, 0]
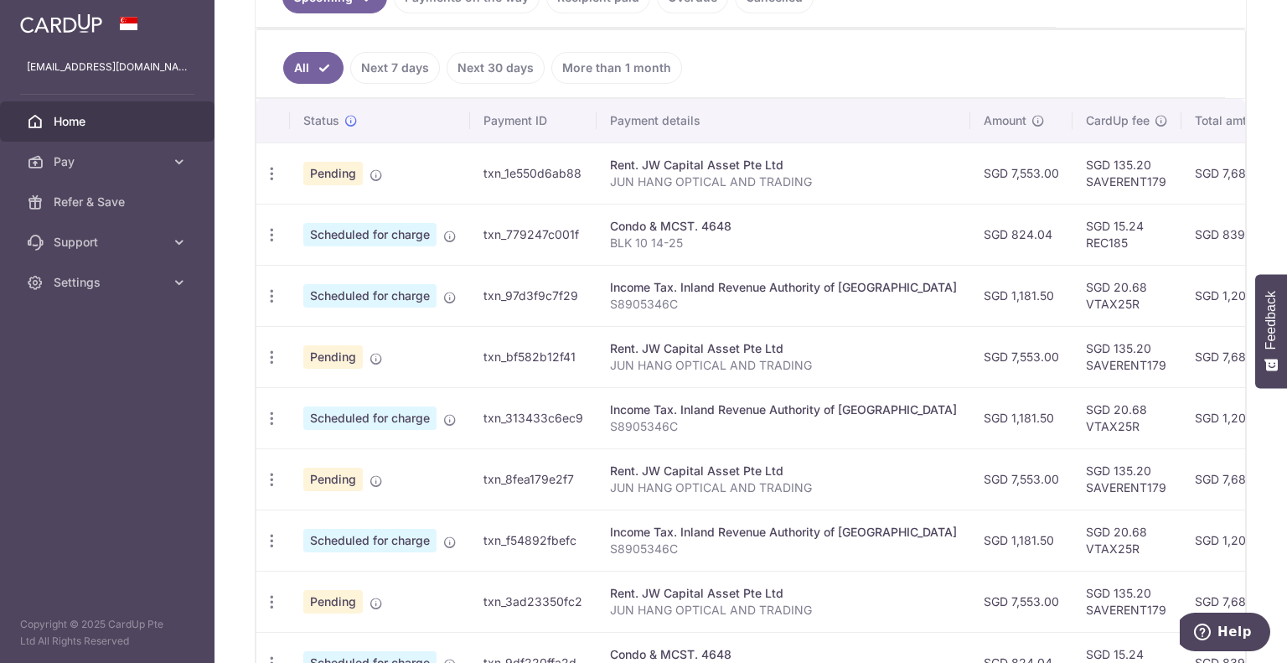
click at [405, 62] on link "Next 7 days" at bounding box center [395, 68] width 90 height 32
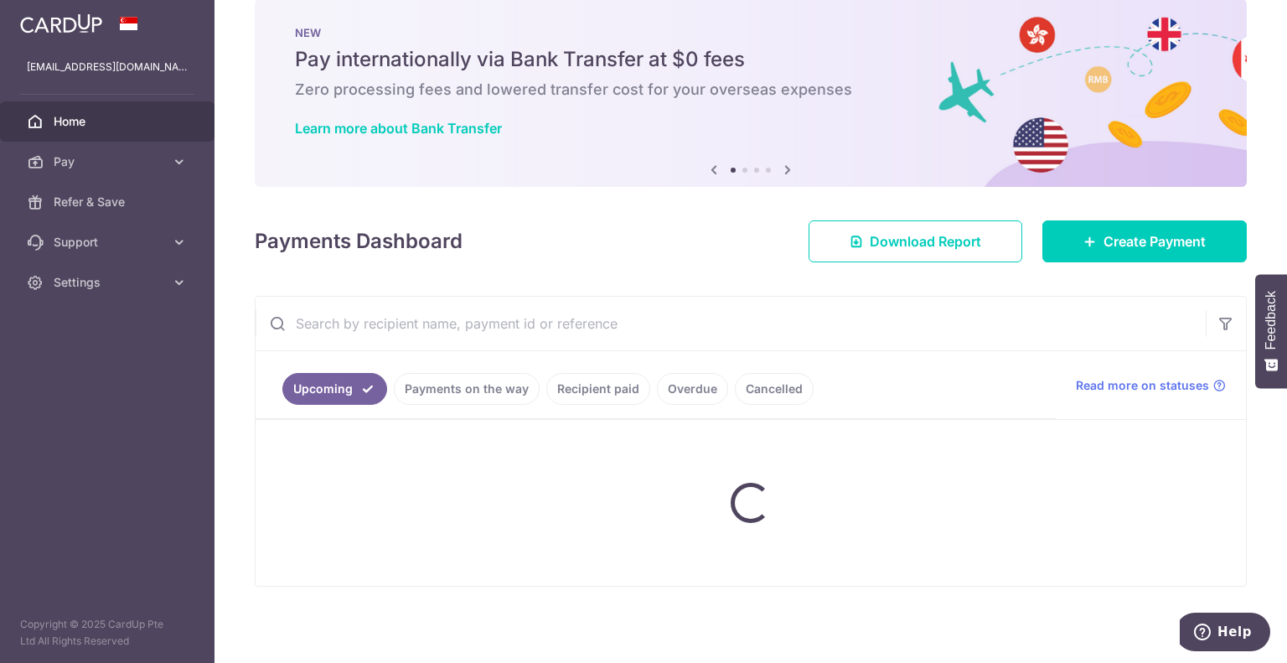
scroll to position [47, 0]
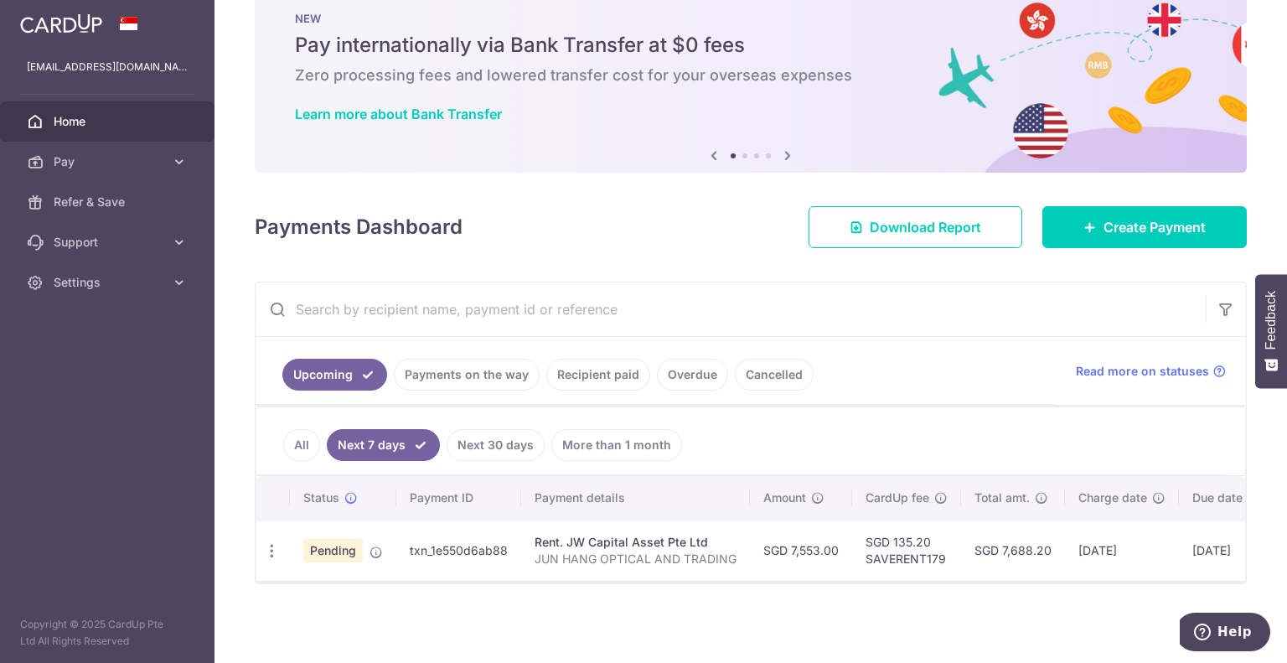
click at [489, 437] on link "Next 30 days" at bounding box center [496, 445] width 98 height 32
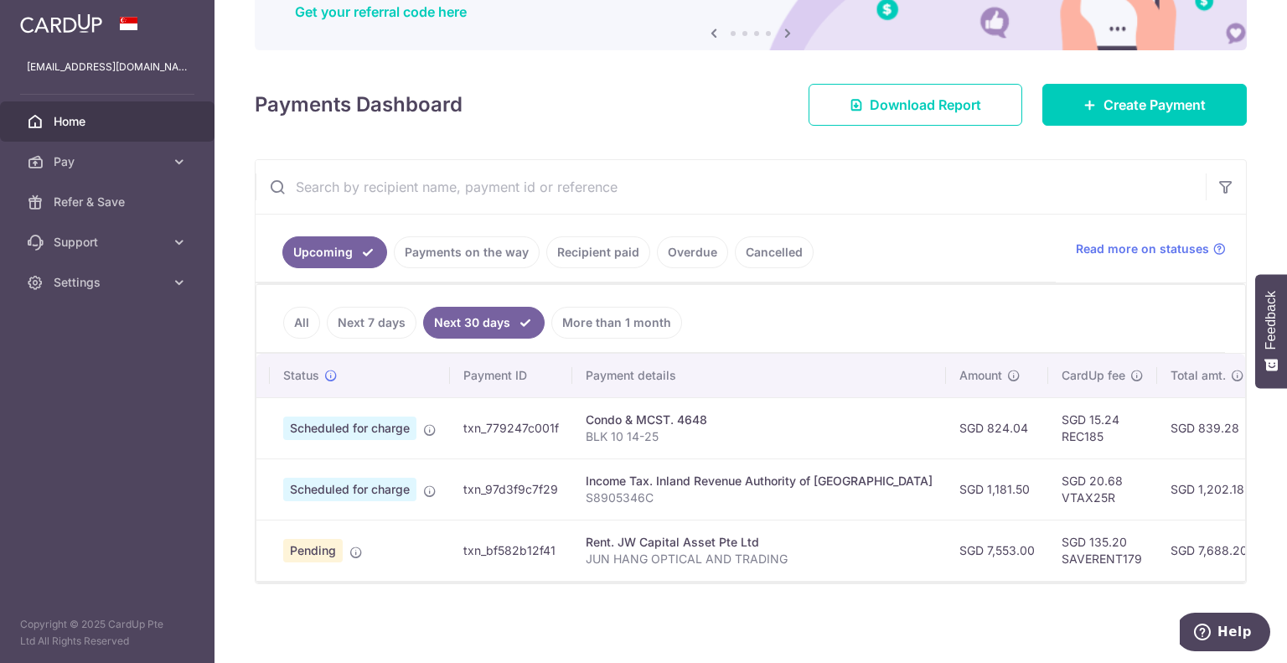
scroll to position [0, 0]
